Goal: Transaction & Acquisition: Purchase product/service

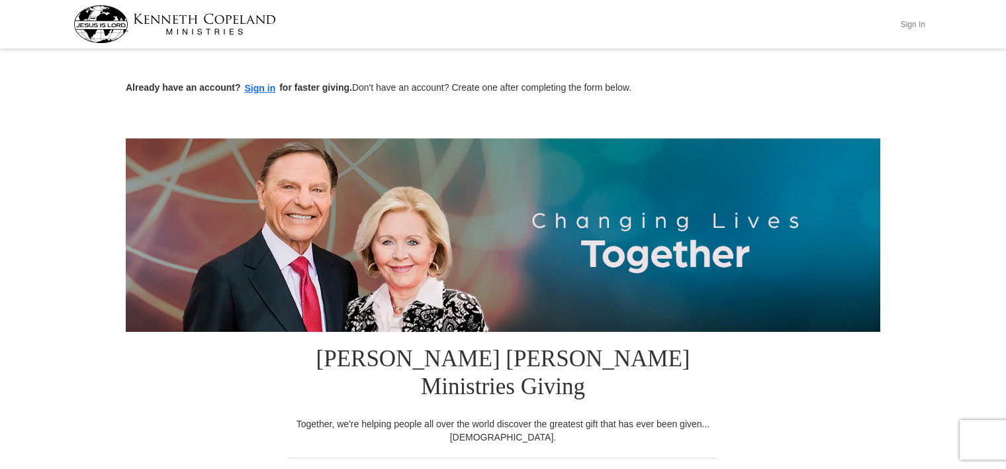
click at [912, 14] on button "Sign In" at bounding box center [913, 24] width 40 height 21
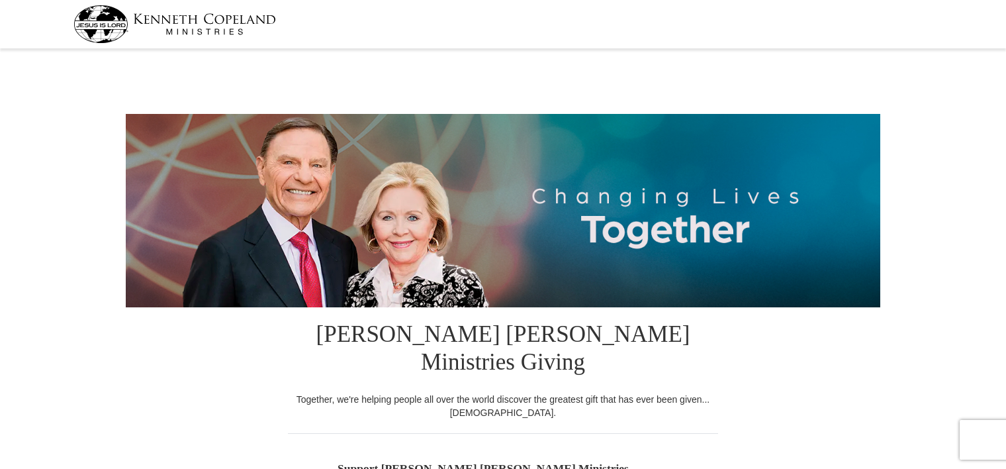
select select "CO"
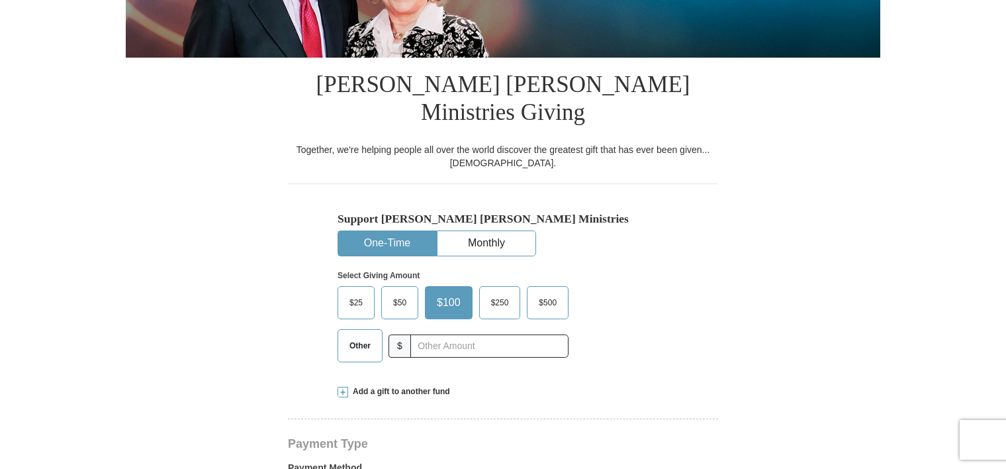
scroll to position [257, 0]
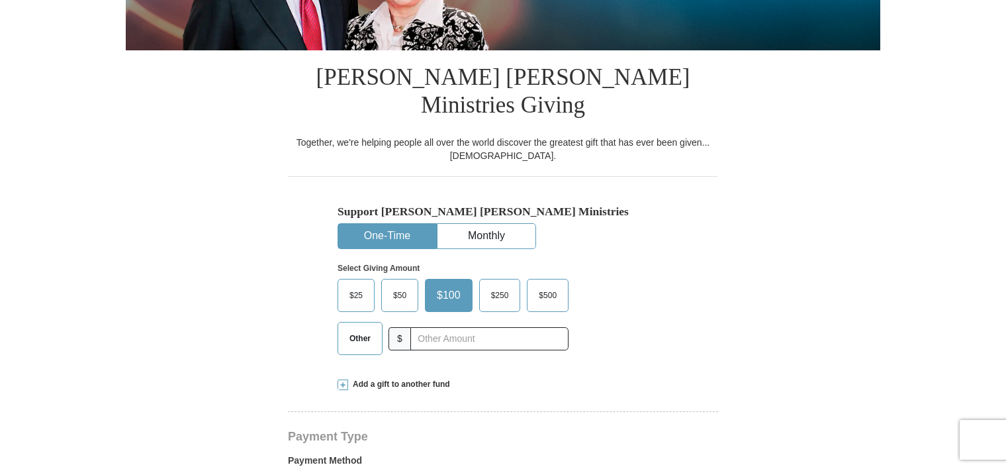
click at [397, 285] on span "$50" at bounding box center [400, 295] width 26 height 20
click at [0, 0] on input "$50" at bounding box center [0, 0] width 0 height 0
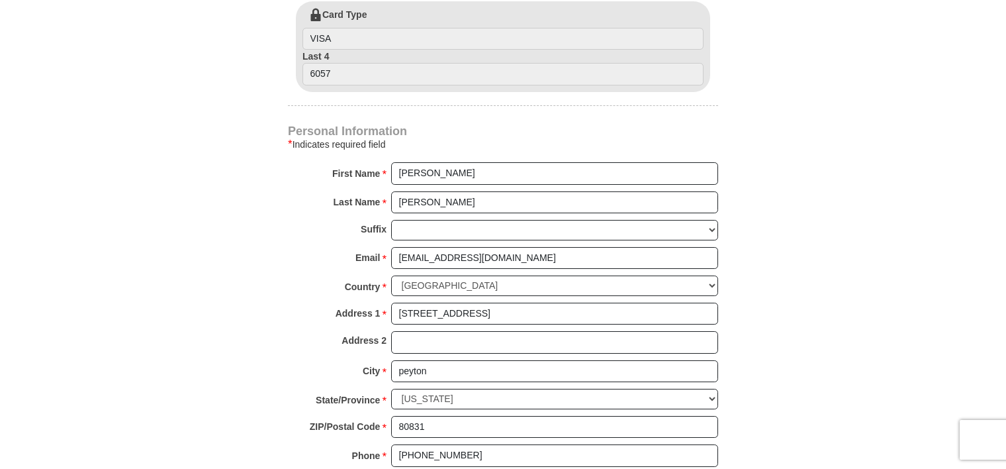
scroll to position [790, 0]
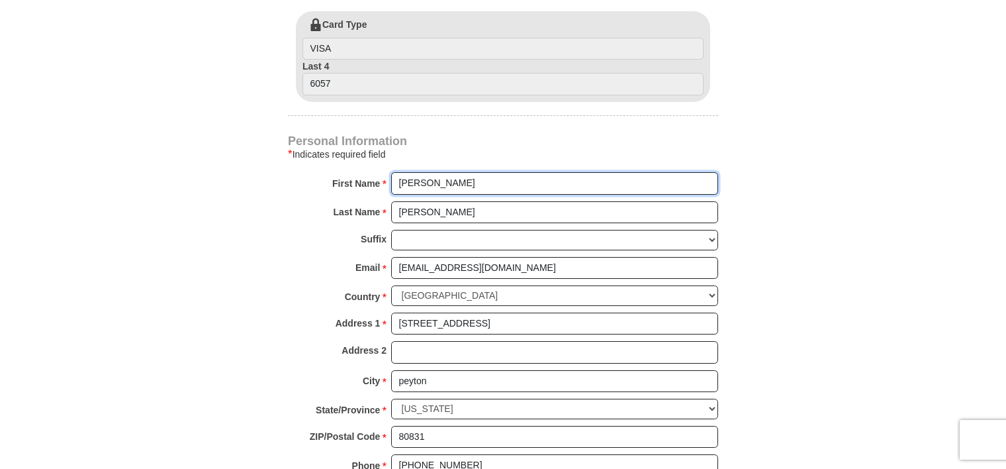
drag, startPoint x: 428, startPoint y: 150, endPoint x: 380, endPoint y: 151, distance: 48.4
click at [380, 172] on div "First Name * Gregg Please enter First Name" at bounding box center [503, 186] width 430 height 29
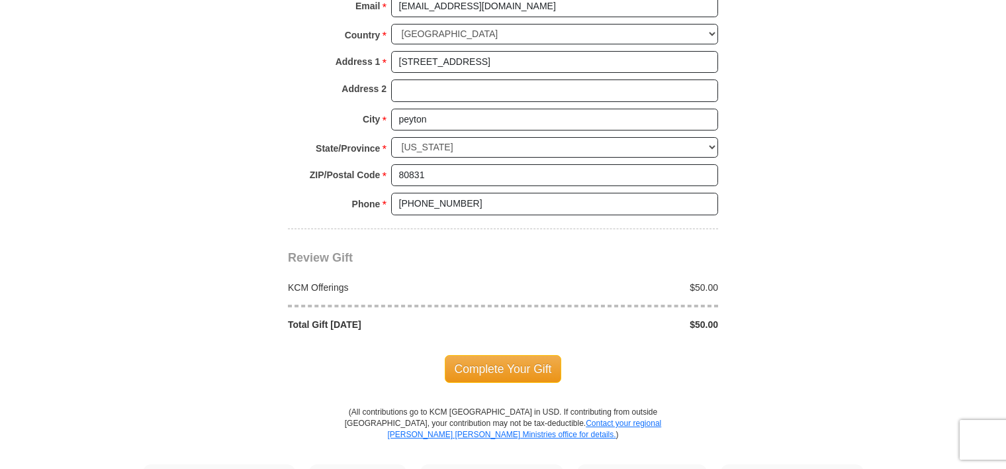
scroll to position [1055, 0]
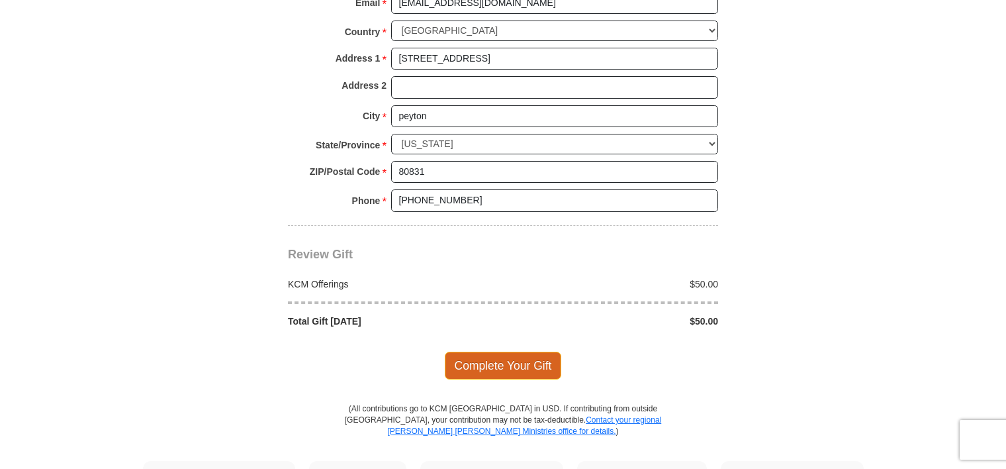
click at [507, 352] on span "Complete Your Gift" at bounding box center [503, 366] width 117 height 28
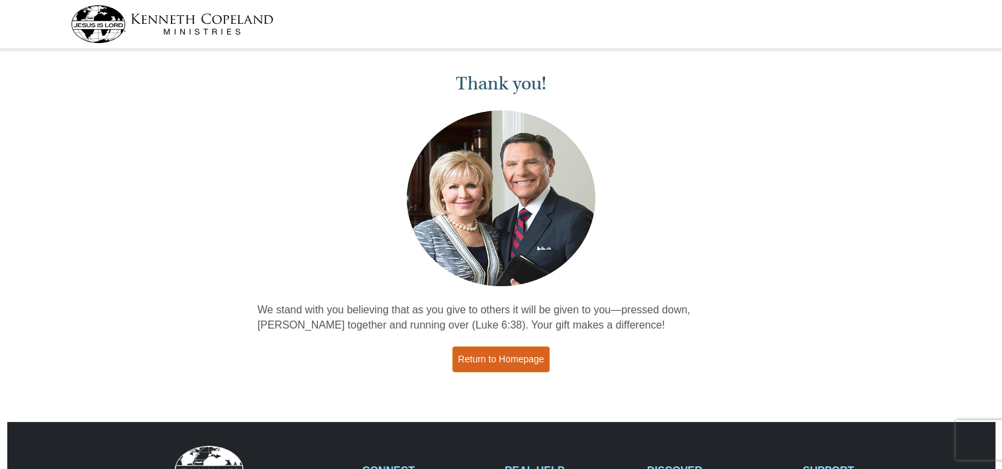
drag, startPoint x: 473, startPoint y: 360, endPoint x: 489, endPoint y: 347, distance: 20.3
click at [473, 360] on link "Return to Homepage" at bounding box center [501, 359] width 98 height 26
